Goal: Task Accomplishment & Management: Use online tool/utility

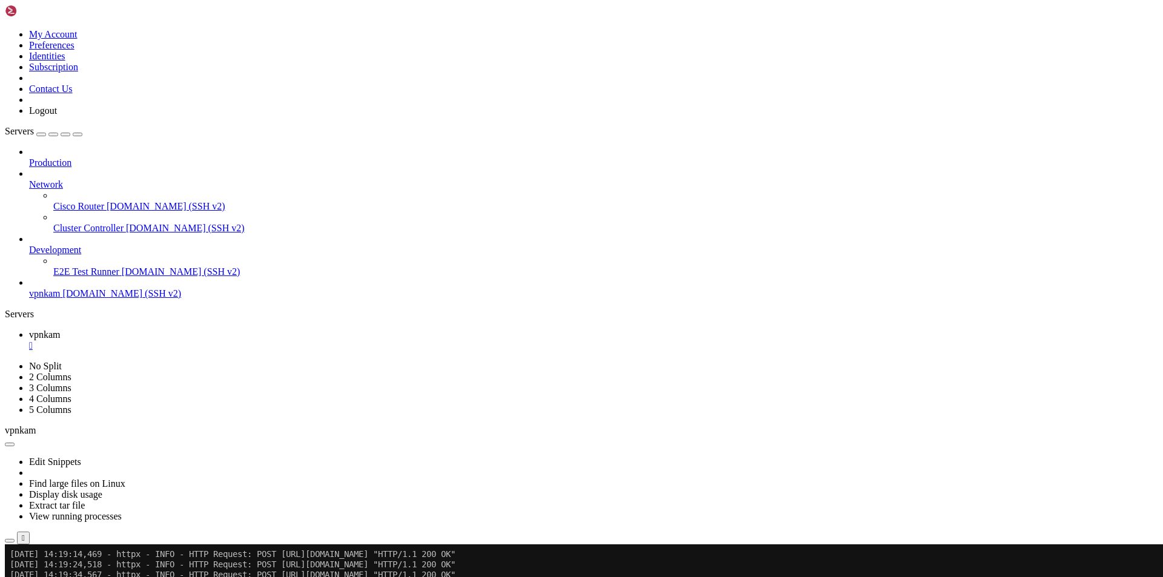
scroll to position [55163, 0]
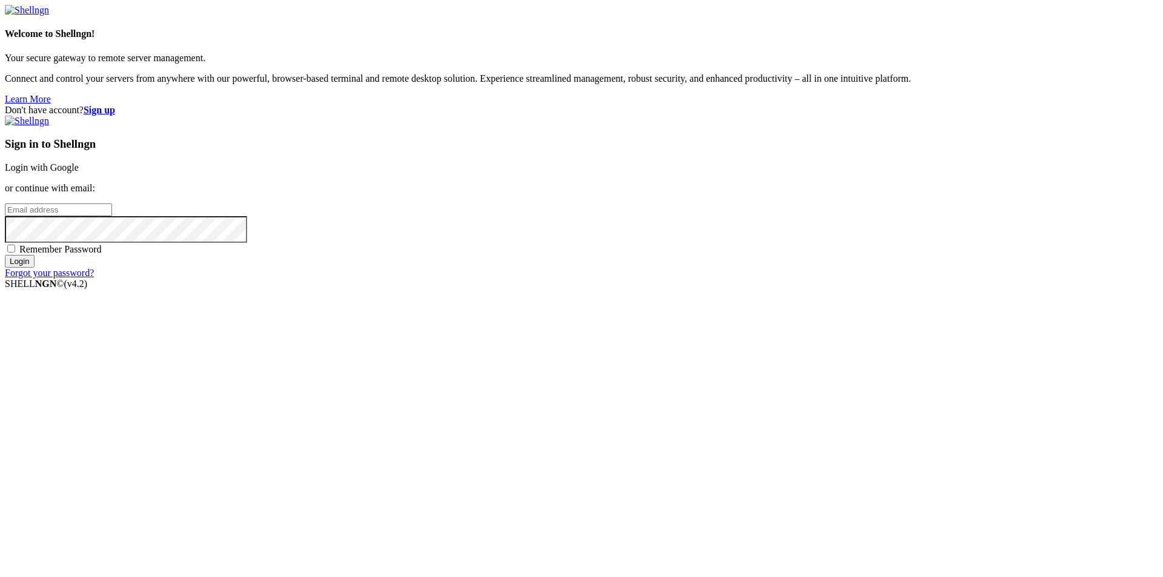
click at [79, 173] on link "Login with Google" at bounding box center [42, 167] width 74 height 10
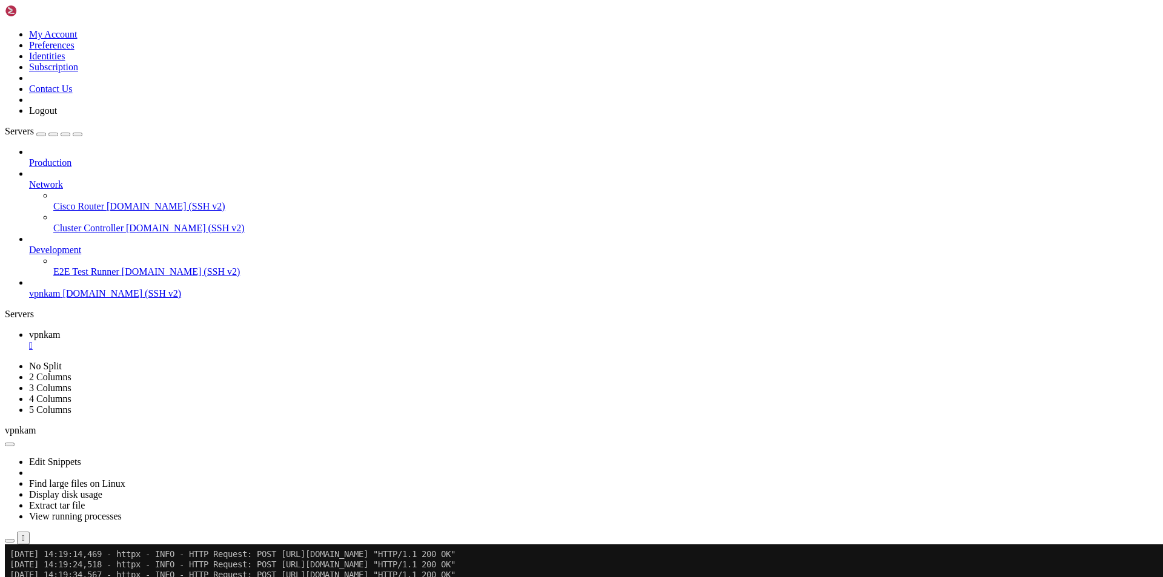
scroll to position [55163, 0]
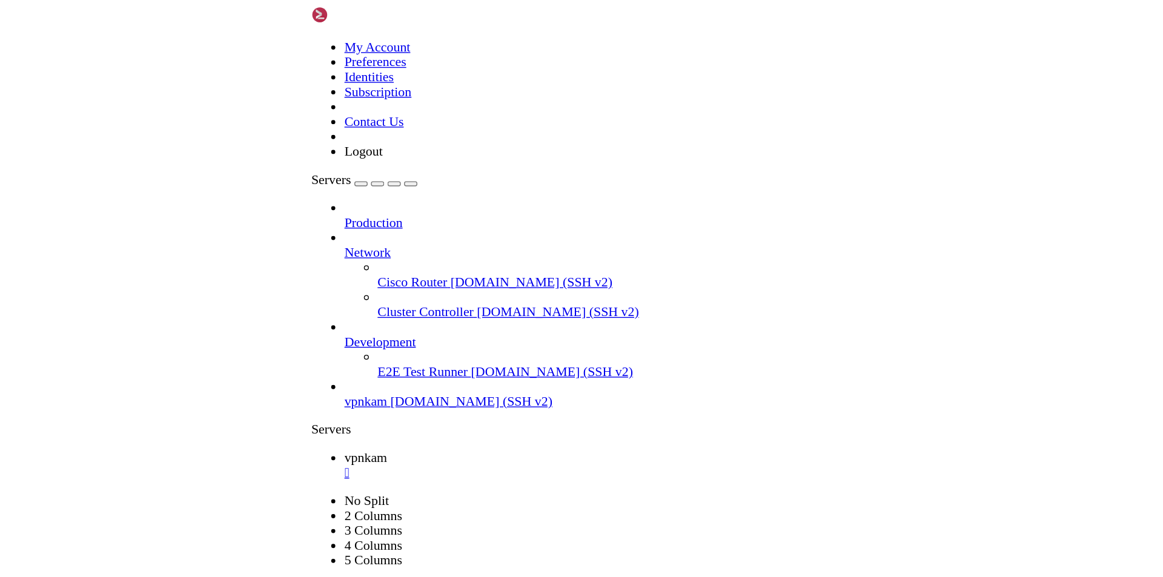
scroll to position [55421, 0]
